Goal: Transaction & Acquisition: Purchase product/service

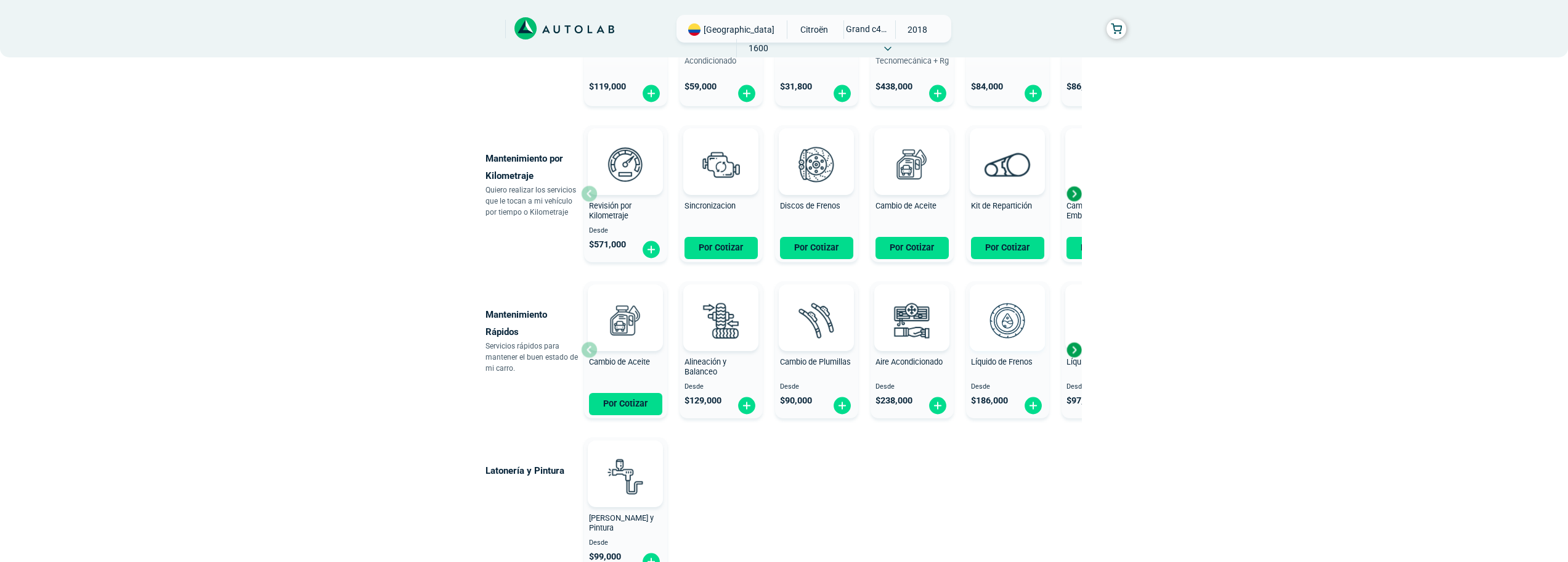
scroll to position [555, 0]
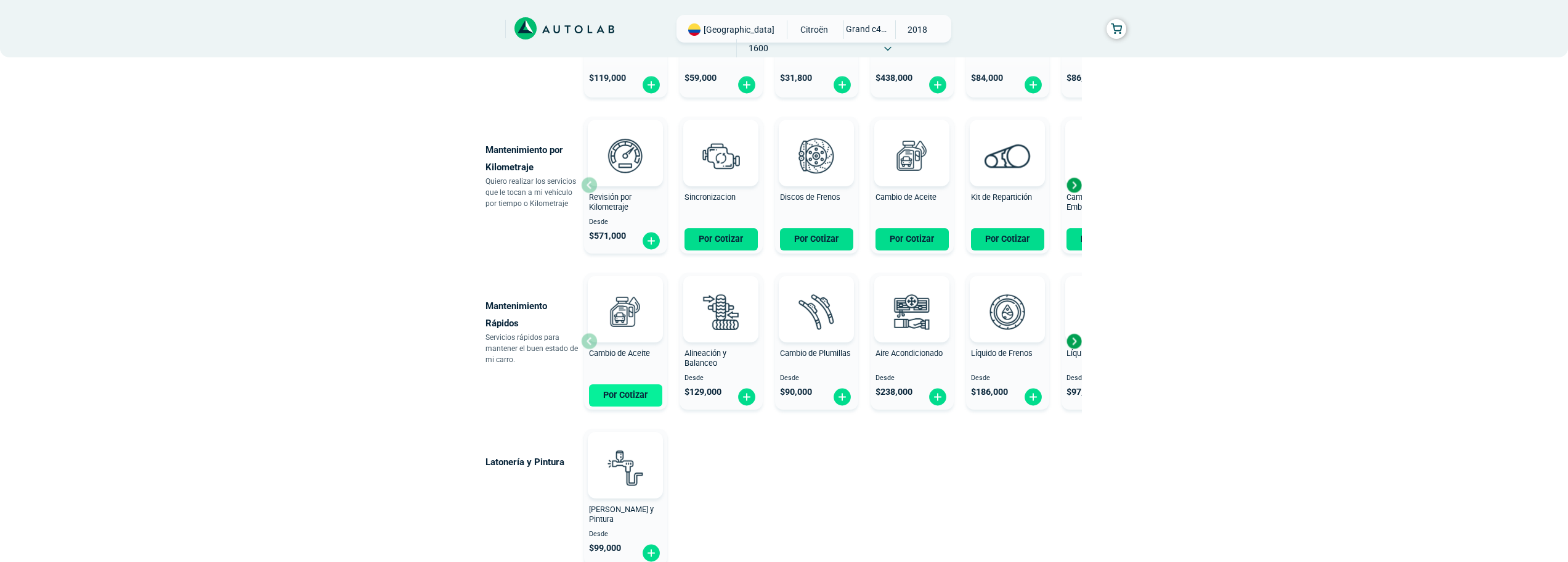
click at [647, 394] on button "Por Cotizar" at bounding box center [625, 395] width 73 height 22
click at [720, 368] on div "Alineación y Balanceo" at bounding box center [721, 360] width 83 height 24
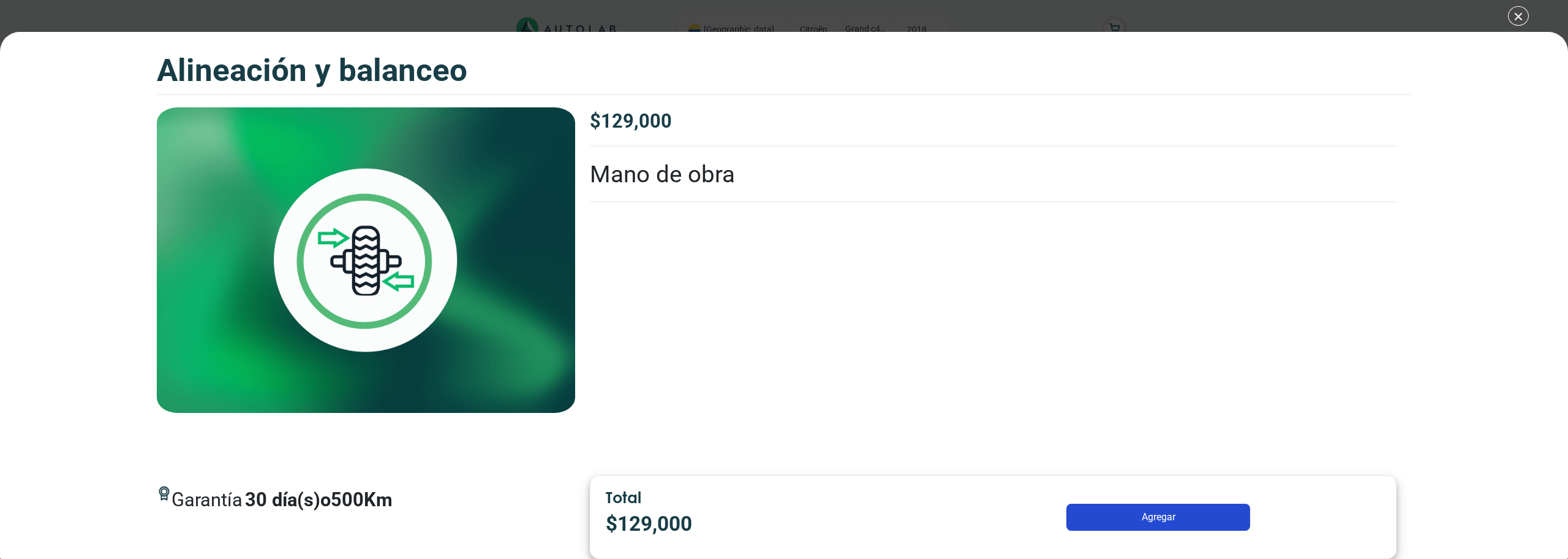
click at [1142, 518] on button "Agregar" at bounding box center [1159, 517] width 184 height 27
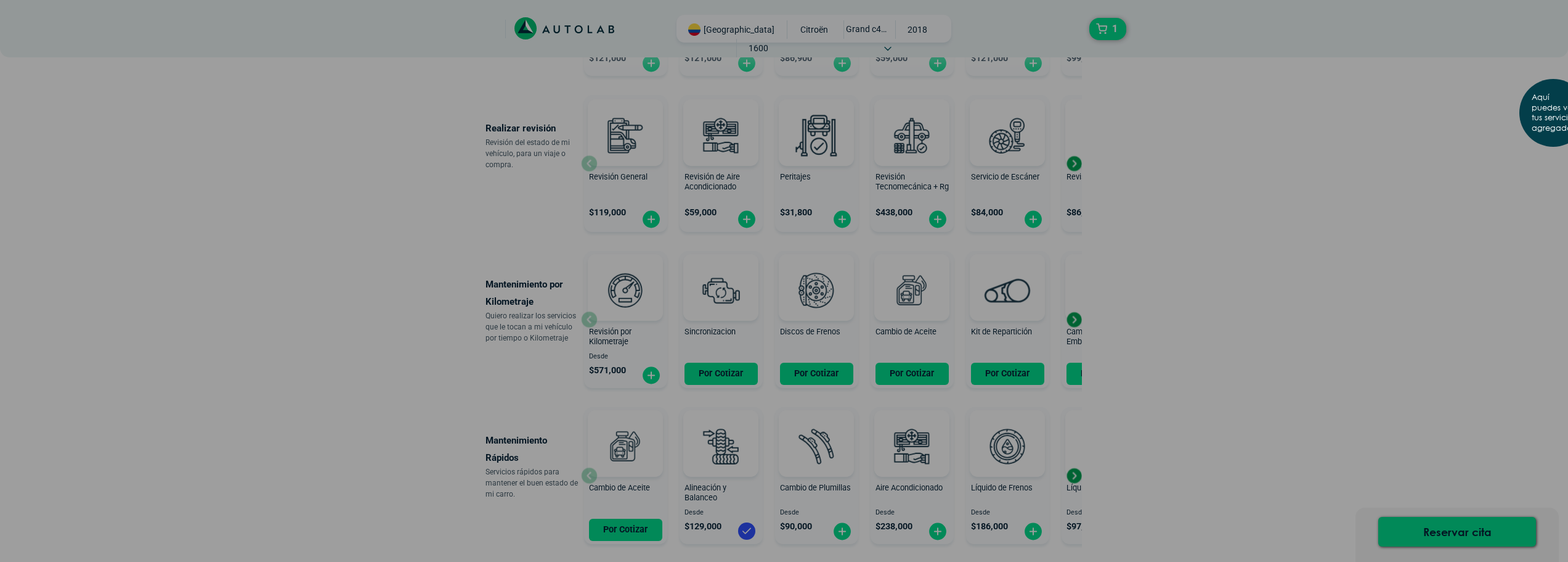
scroll to position [431, 0]
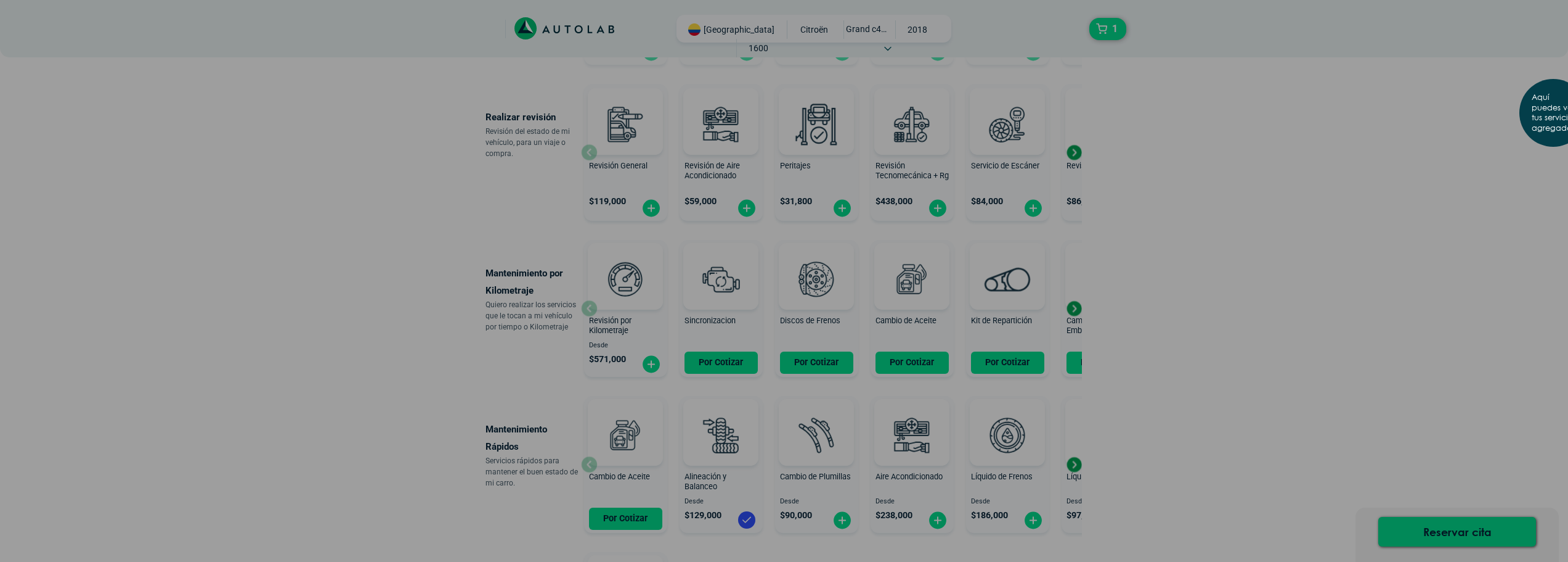
click at [820, 364] on div "Aquí puedes ver tus servicios agregados. OK .aex,.bex{fill:none!important;strok…" at bounding box center [784, 281] width 1568 height 562
